Goal: Task Accomplishment & Management: Manage account settings

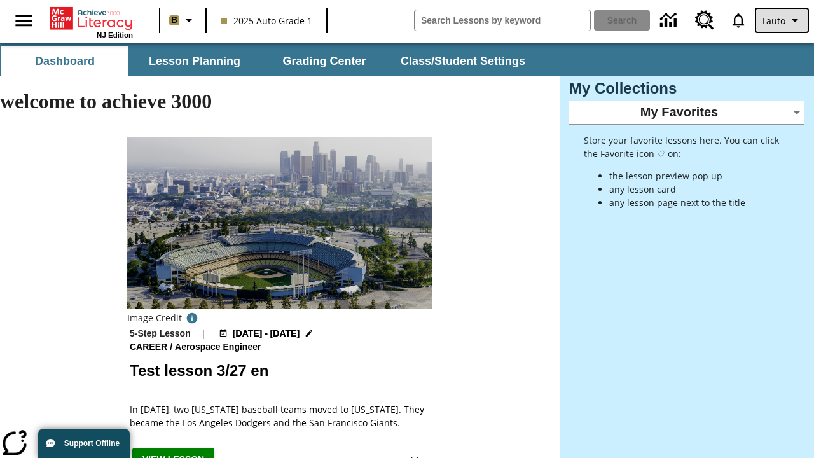
click at [783, 20] on span "Tauto" at bounding box center [774, 20] width 24 height 13
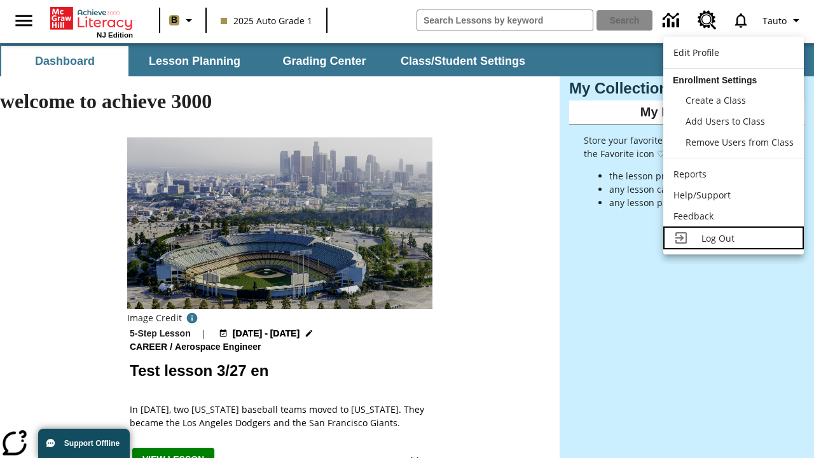
click at [734, 238] on span "Log Out" at bounding box center [718, 238] width 33 height 12
